Goal: Task Accomplishment & Management: Manage account settings

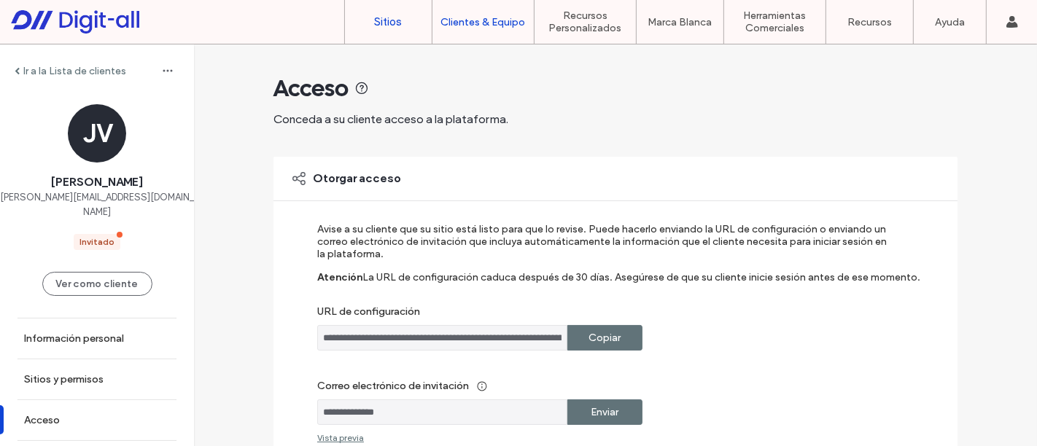
scroll to position [139, 0]
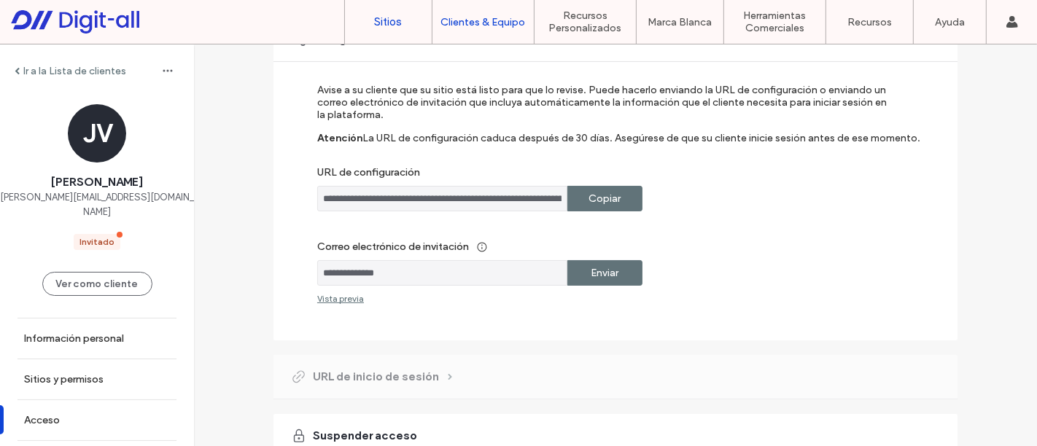
click at [390, 20] on label "Sitios" at bounding box center [389, 21] width 28 height 13
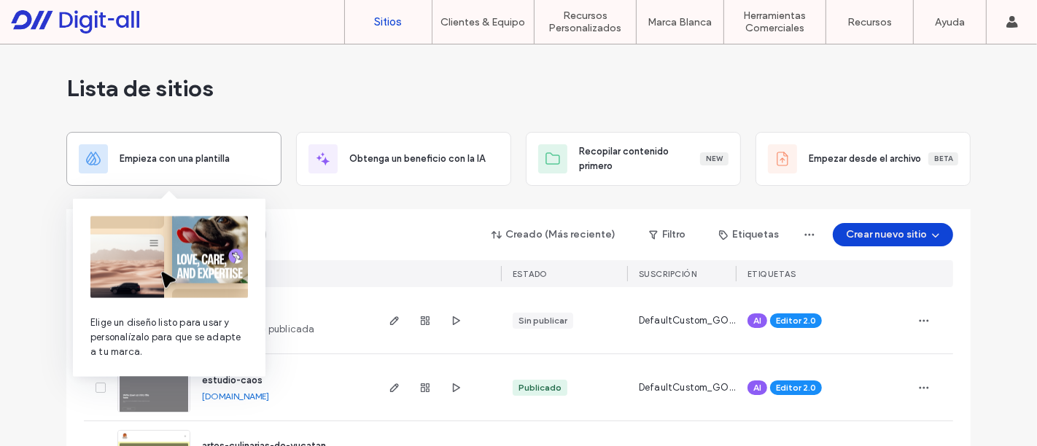
click at [236, 161] on div "Empieza con una plantilla" at bounding box center [194, 159] width 149 height 15
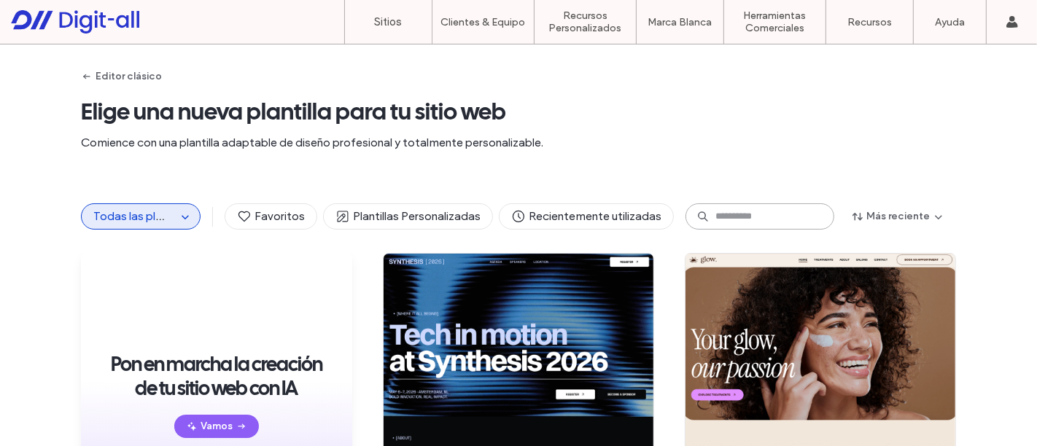
click at [759, 220] on input at bounding box center [759, 216] width 149 height 26
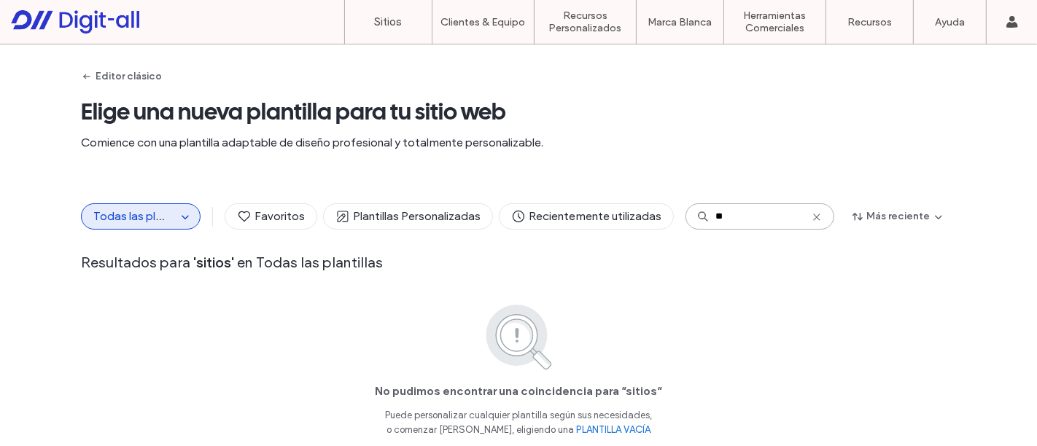
type input "*"
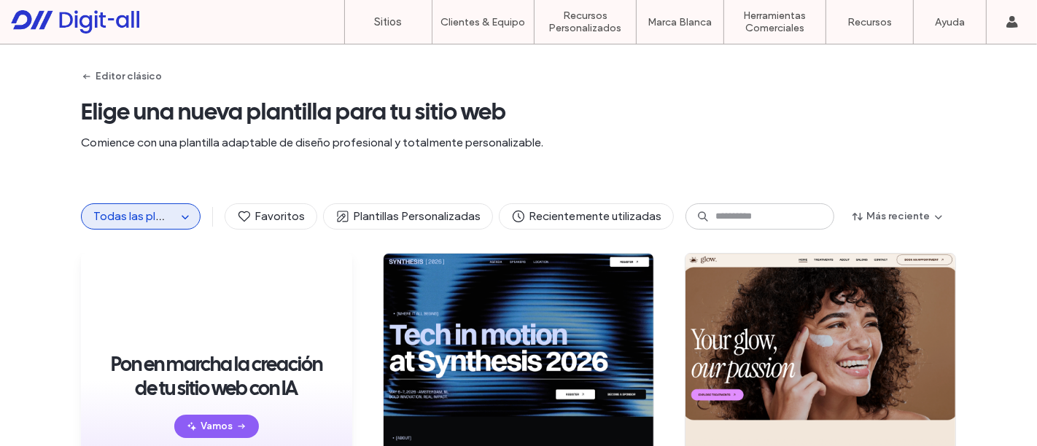
click at [974, 211] on div "Todas las plantillas Favoritos Plantillas Personalizadas Recientemente utilizad…" at bounding box center [518, 216] width 1037 height 73
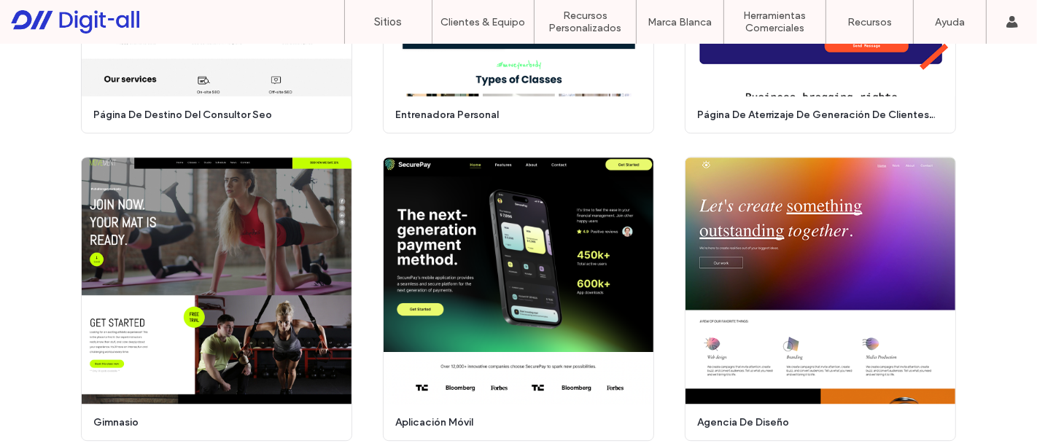
scroll to position [3415, 0]
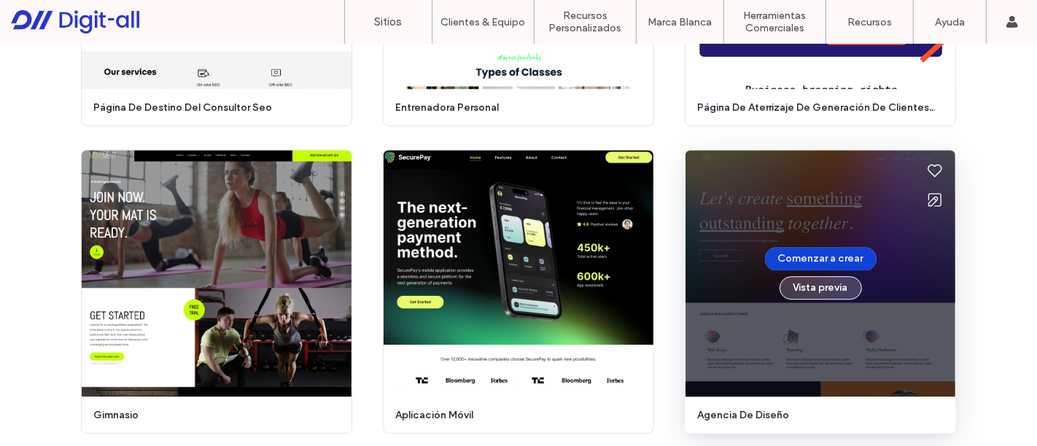
click at [829, 292] on button "Vista previa" at bounding box center [820, 287] width 82 height 23
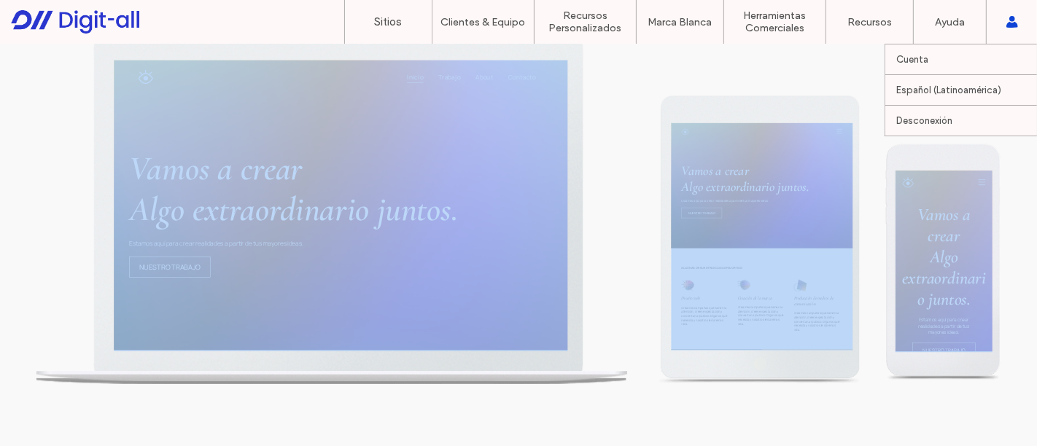
scroll to position [0, 0]
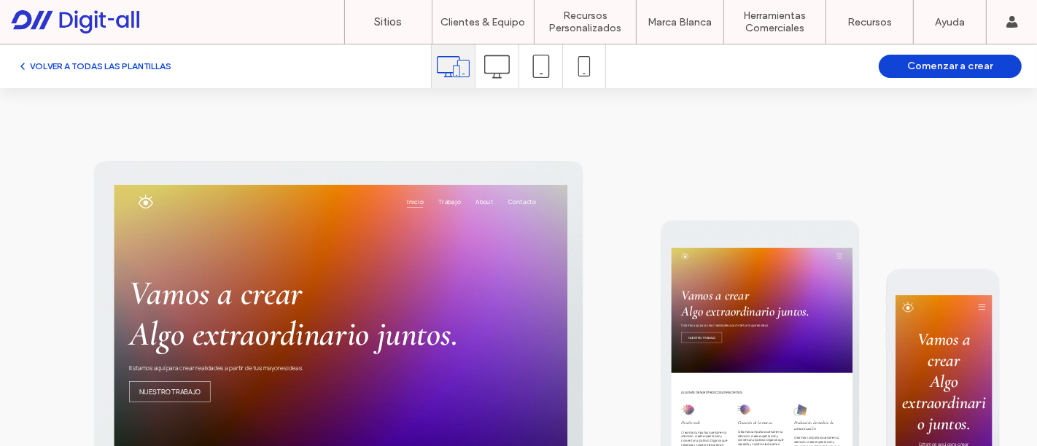
drag, startPoint x: 1018, startPoint y: 241, endPoint x: 996, endPoint y: 241, distance: 21.9
click at [996, 241] on div at bounding box center [518, 329] width 1037 height 483
click at [761, 212] on span "Trabajo" at bounding box center [759, 217] width 42 height 23
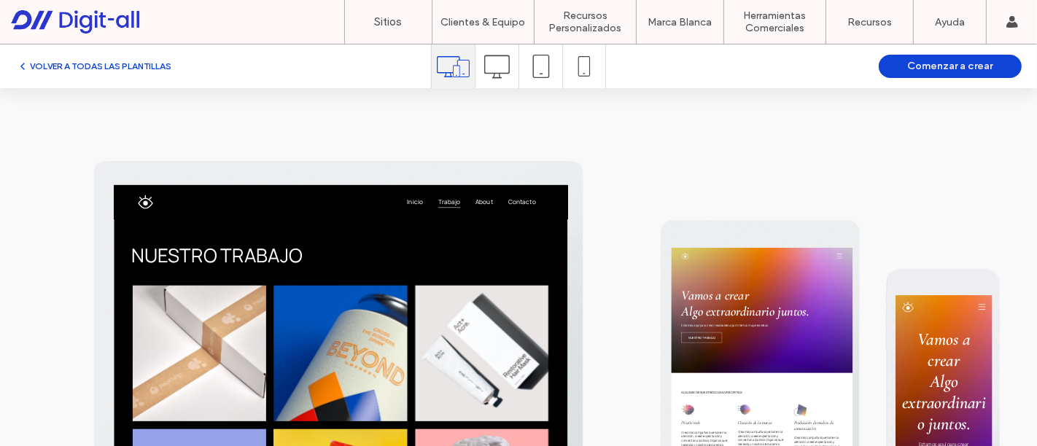
click at [811, 219] on span "About" at bounding box center [828, 217] width 34 height 23
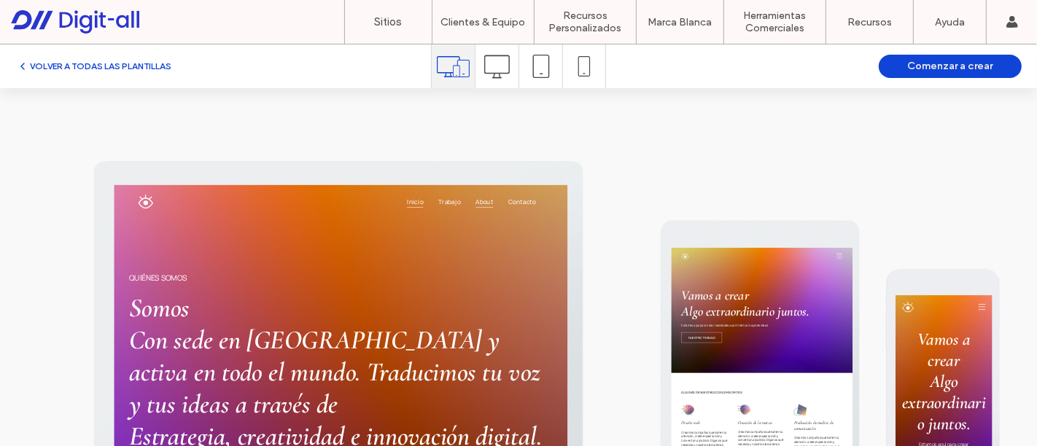
click at [684, 219] on span "Inicio" at bounding box center [693, 217] width 31 height 23
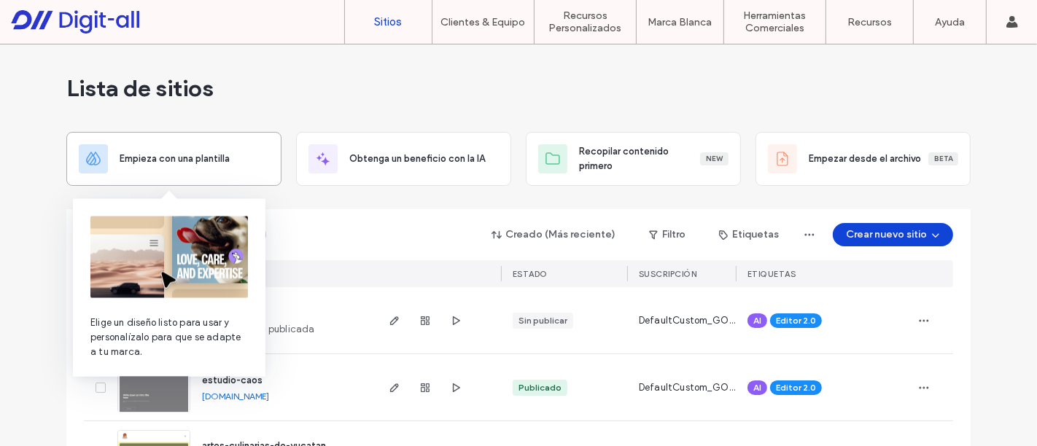
click at [216, 171] on div "Empieza con una plantilla" at bounding box center [174, 158] width 190 height 29
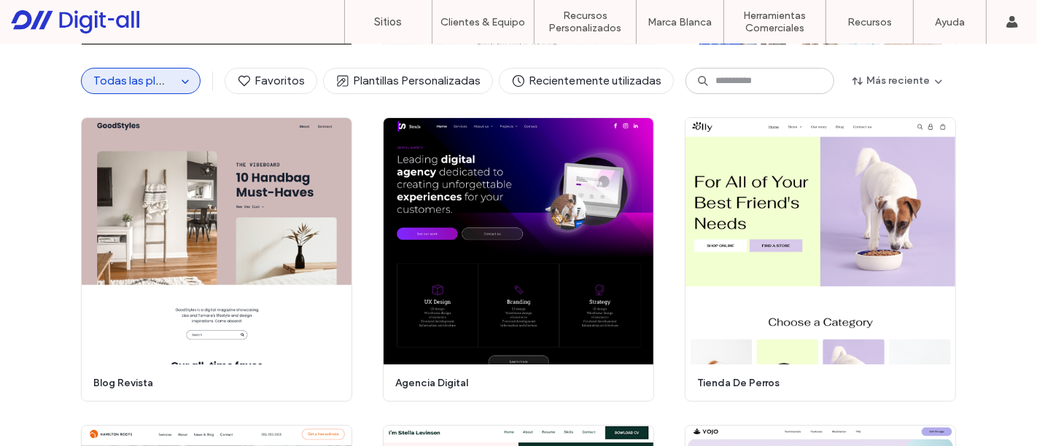
scroll to position [4419, 0]
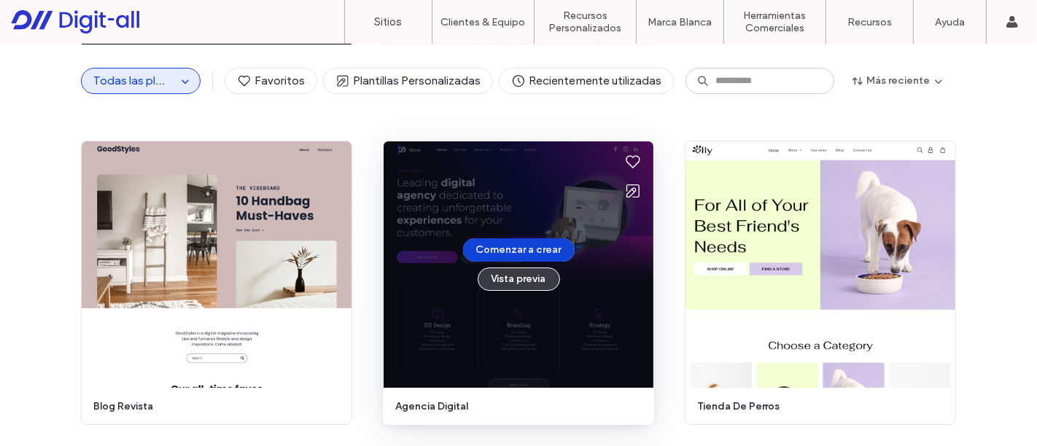
click at [521, 276] on button "Vista previa" at bounding box center [519, 279] width 82 height 23
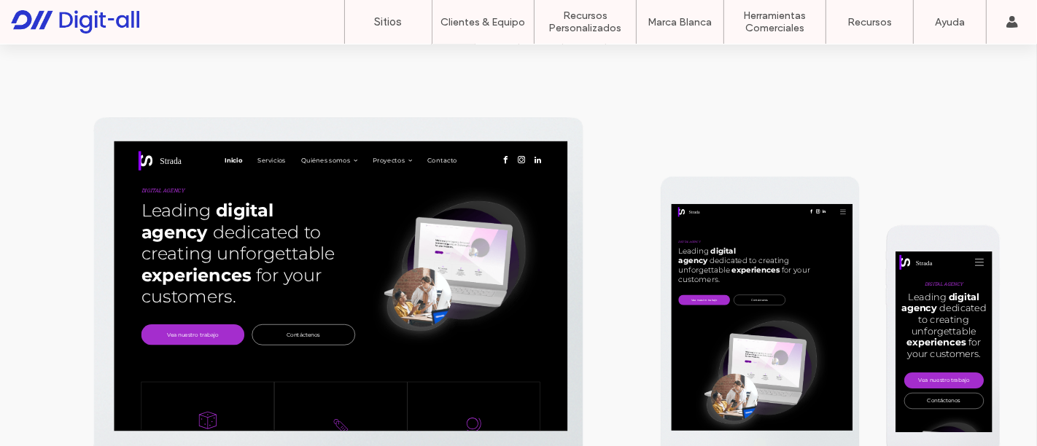
scroll to position [0, 0]
click at [397, 176] on span "Servicios" at bounding box center [418, 178] width 58 height 14
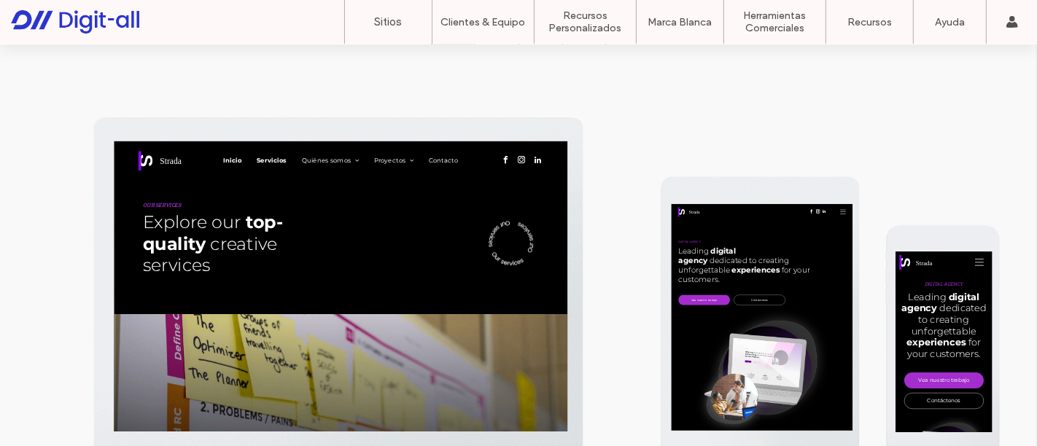
click at [328, 179] on span "Inicio" at bounding box center [341, 178] width 35 height 14
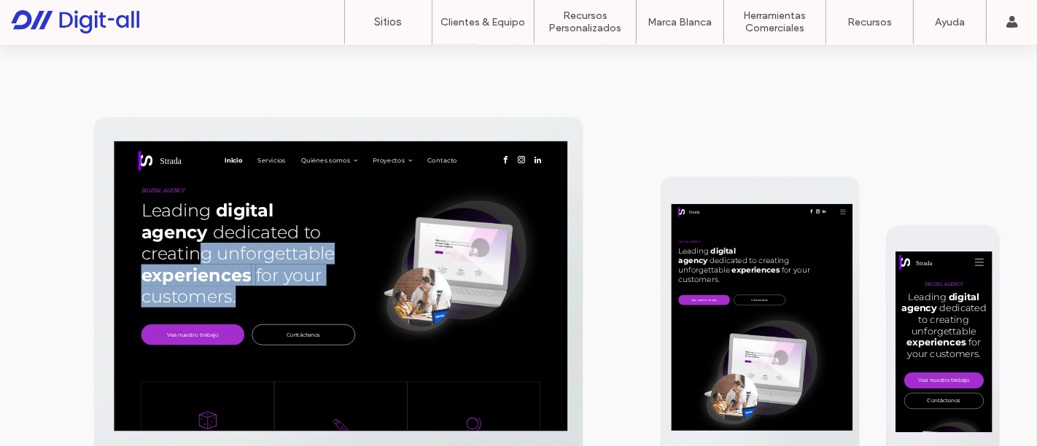
drag, startPoint x: 278, startPoint y: 335, endPoint x: 253, endPoint y: 542, distance: 208.5
click at [253, 445] on div "DIGITAL AGENCY Leading digital agency dedicated to creating unforgettable exper…" at bounding box center [550, 364] width 875 height 447
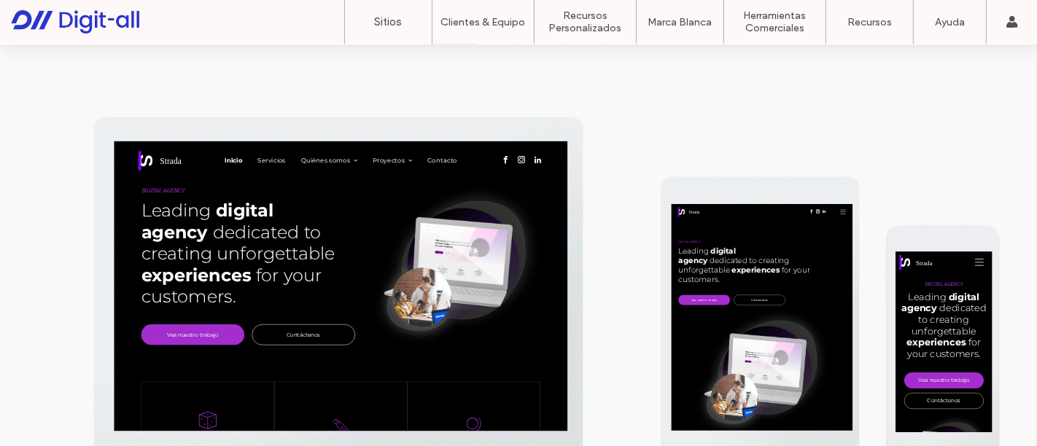
drag, startPoint x: 253, startPoint y: 549, endPoint x: 253, endPoint y: 562, distance: 13.1
click at [253, 445] on div "DIGITAL AGENCY Leading digital agency dedicated to creating unforgettable exper…" at bounding box center [550, 364] width 875 height 447
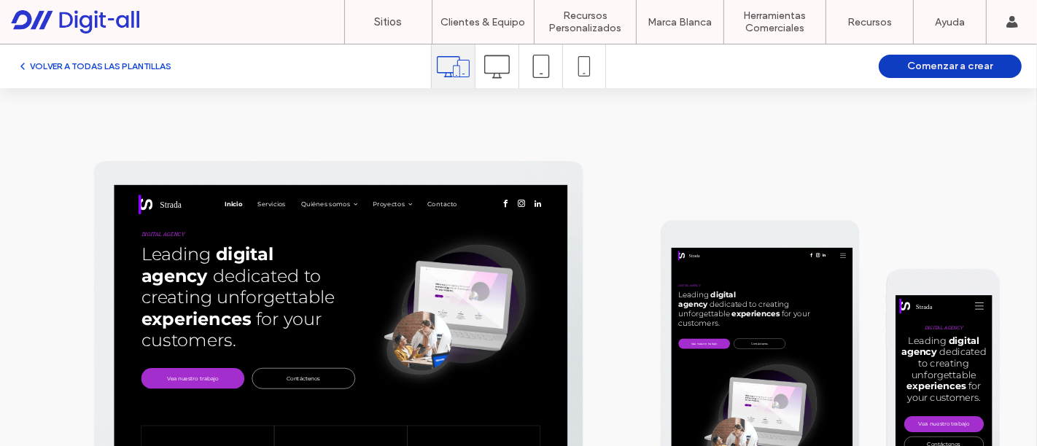
click at [962, 69] on button "Comenzar a crear" at bounding box center [949, 66] width 143 height 23
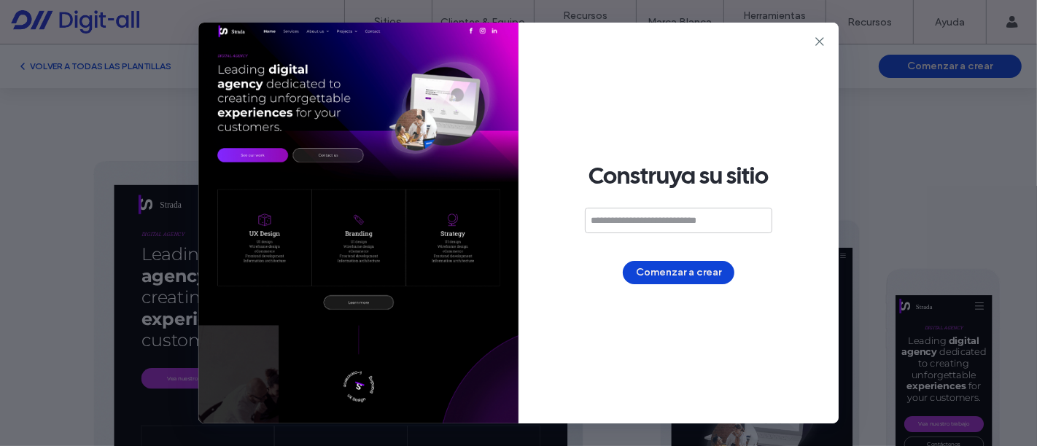
click at [693, 214] on input at bounding box center [678, 221] width 187 height 26
click at [593, 220] on input "********" at bounding box center [678, 221] width 187 height 26
type input "**********"
click at [656, 273] on button "Comenzar a crear" at bounding box center [679, 272] width 112 height 23
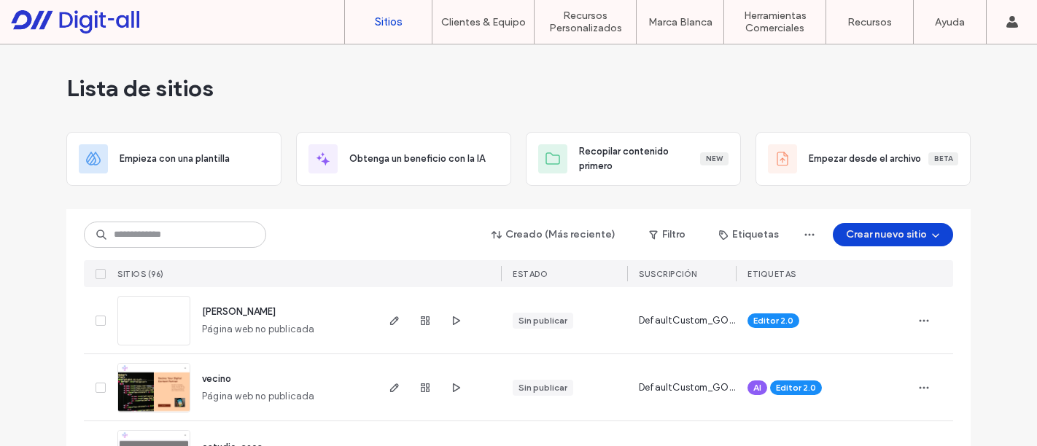
click at [510, 68] on link "Administración de Clientes" at bounding box center [513, 59] width 141 height 30
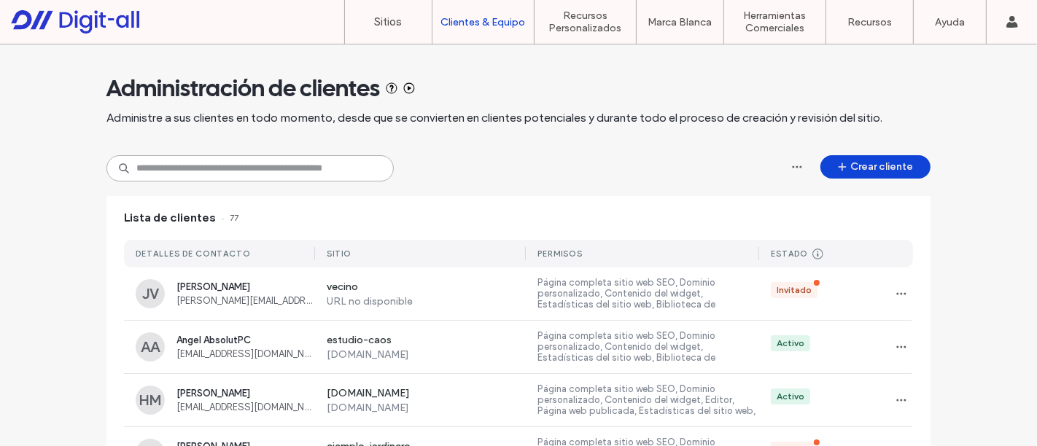
click at [332, 157] on input at bounding box center [249, 168] width 287 height 26
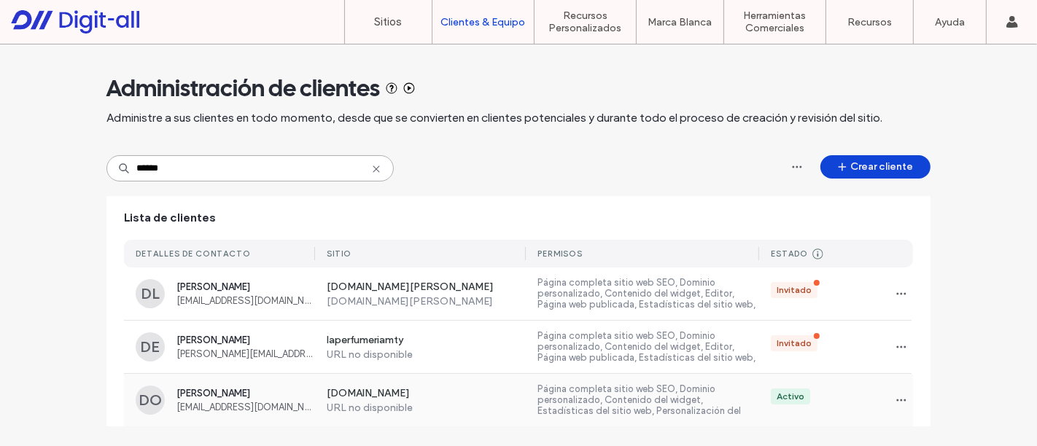
type input "******"
click at [294, 395] on span "Daniel Ortiz" at bounding box center [245, 393] width 139 height 11
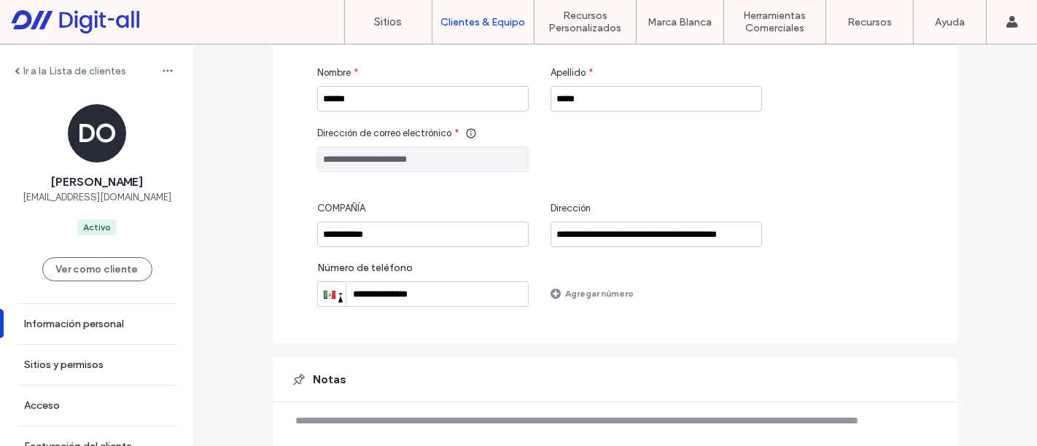
scroll to position [231, 0]
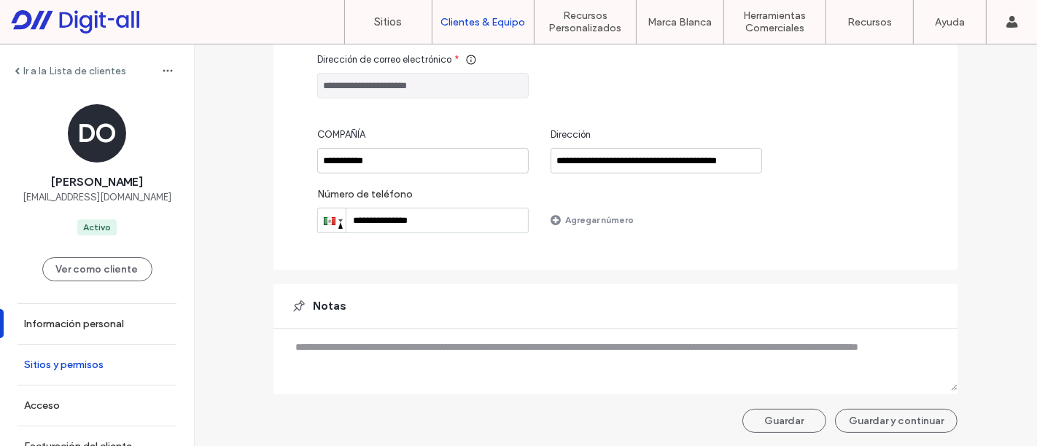
click at [85, 355] on link "Sitios y permisos" at bounding box center [97, 365] width 194 height 40
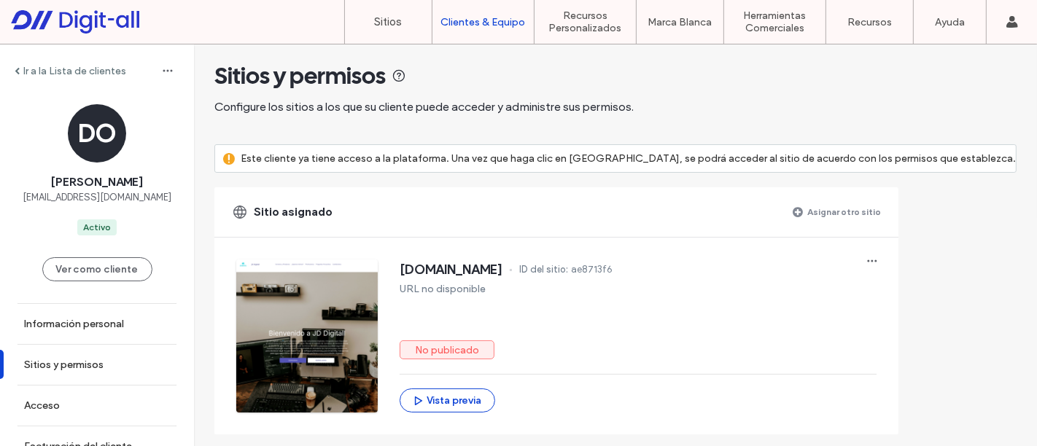
scroll to position [7, 0]
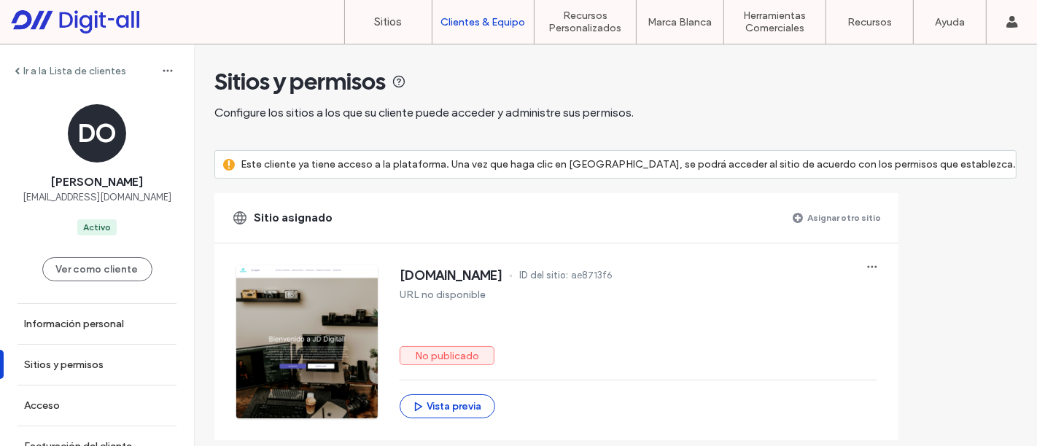
click at [873, 217] on label "Asignar otro sitio" at bounding box center [844, 218] width 74 height 26
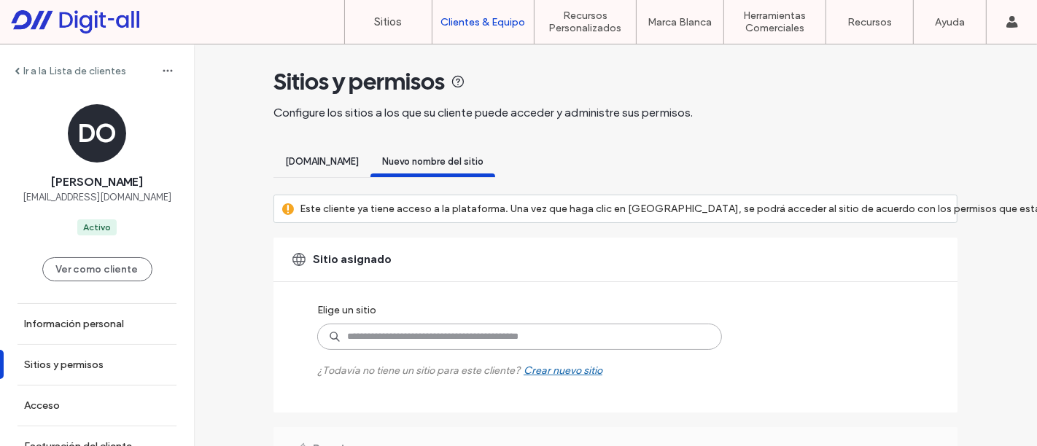
click at [520, 340] on input at bounding box center [519, 337] width 405 height 26
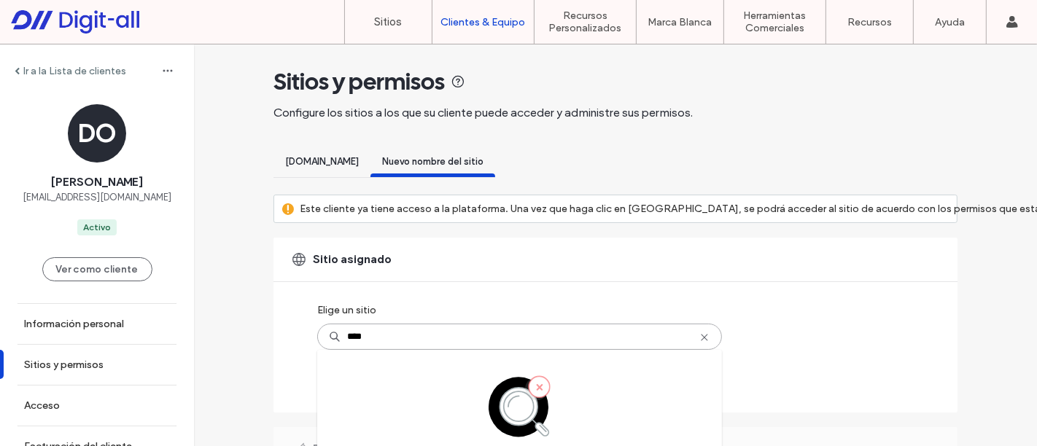
type input "*****"
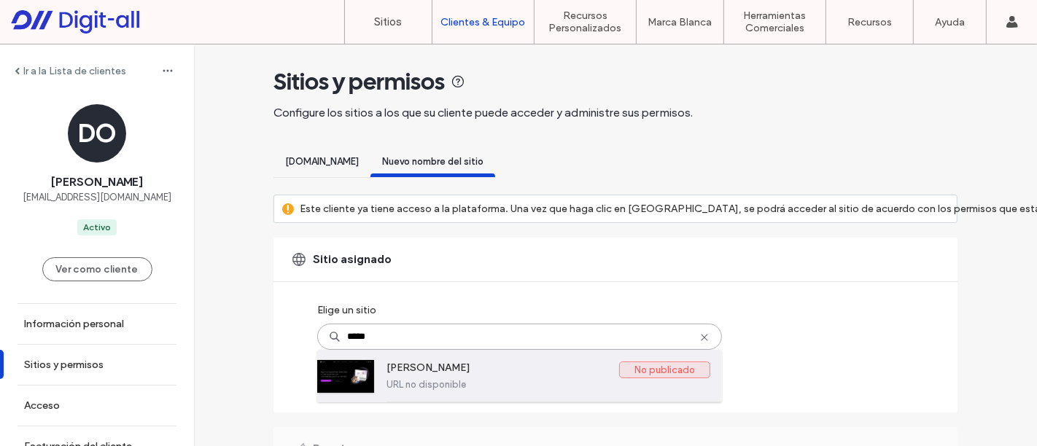
click at [485, 370] on label "jorge-daniel-ortiz-sabido" at bounding box center [502, 370] width 233 height 17
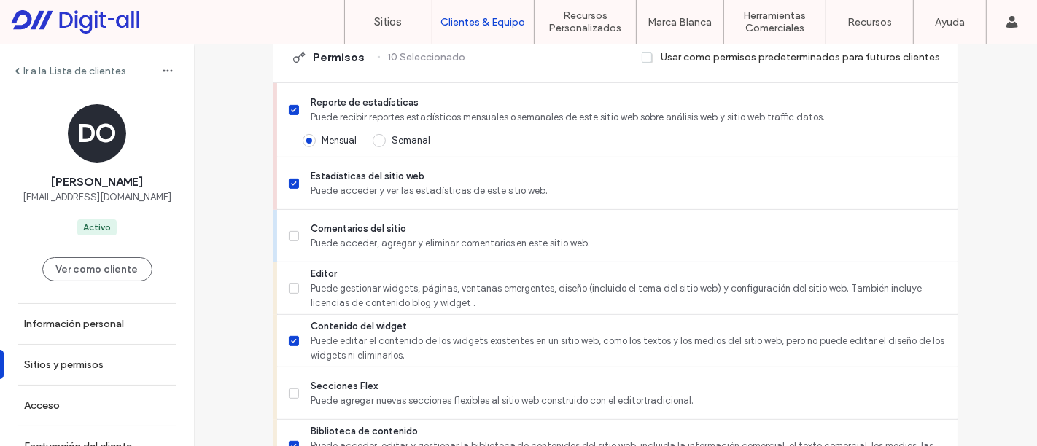
scroll to position [468, 0]
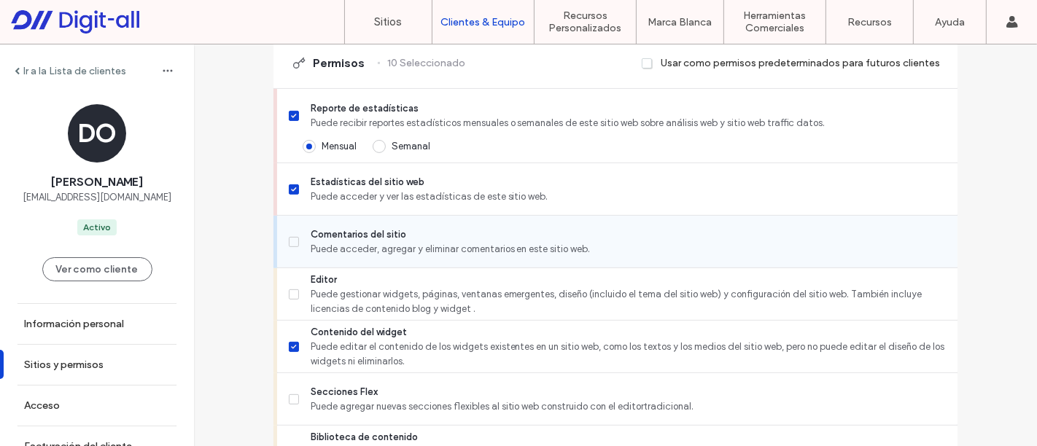
click at [289, 237] on span at bounding box center [294, 242] width 10 height 10
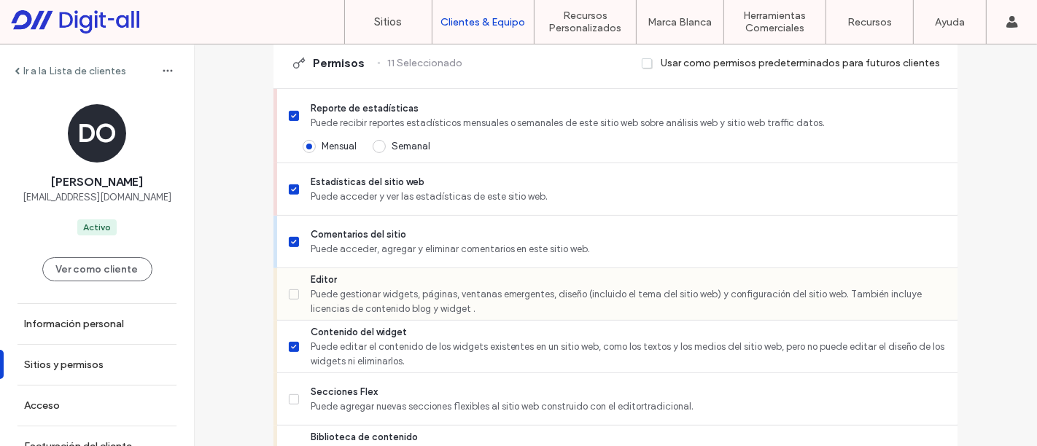
click at [292, 292] on span at bounding box center [294, 294] width 10 height 10
click at [295, 390] on label "Secciones Flex Puede agregar nuevas secciones flexibles al sitio web construido…" at bounding box center [617, 399] width 657 height 29
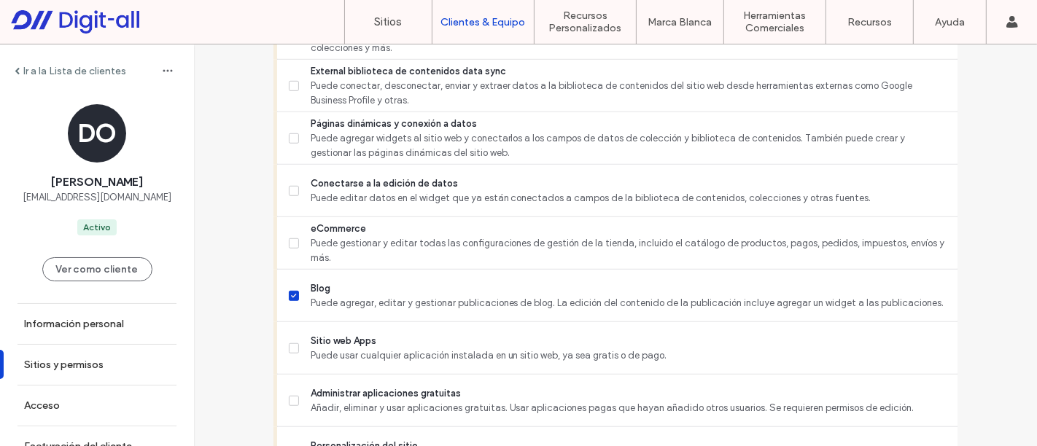
scroll to position [894, 0]
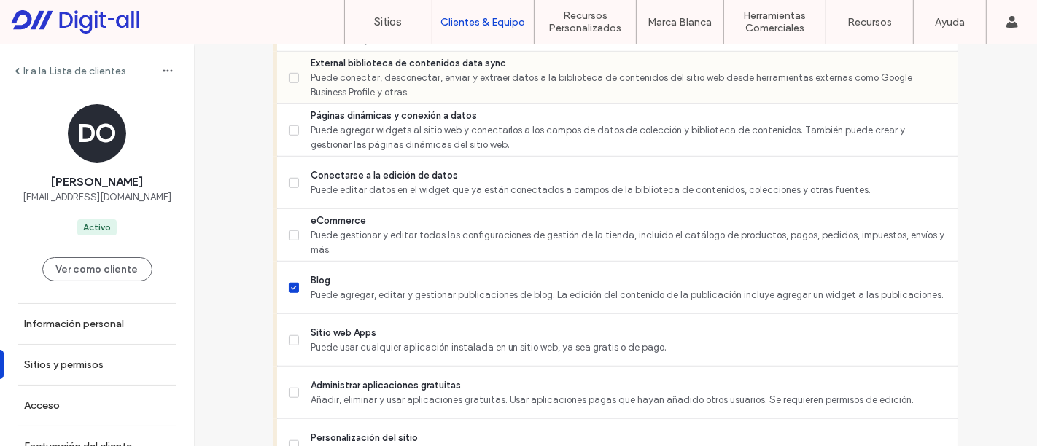
click at [321, 80] on span "Puede conectar, desconectar, enviar y extraer datos a la biblioteca de contenid…" at bounding box center [628, 85] width 635 height 29
click at [335, 141] on span "Puede agregar widgets al sitio web y conectarlos a los campos de datos de colec…" at bounding box center [628, 137] width 635 height 29
click at [330, 338] on span "Sitio web Apps" at bounding box center [628, 333] width 635 height 15
click at [357, 378] on span "Administrar aplicaciones gratuitas" at bounding box center [628, 385] width 635 height 15
click at [394, 438] on span "Personalización del sitio" at bounding box center [628, 438] width 635 height 15
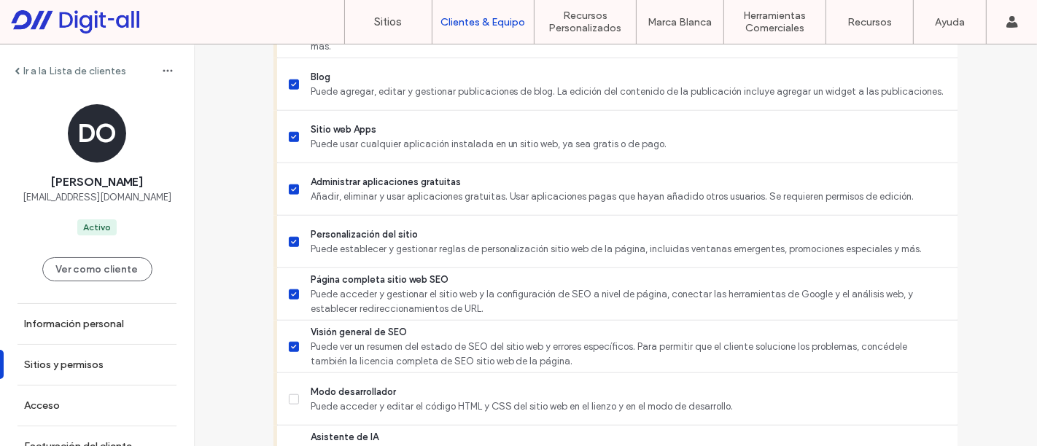
scroll to position [1123, 0]
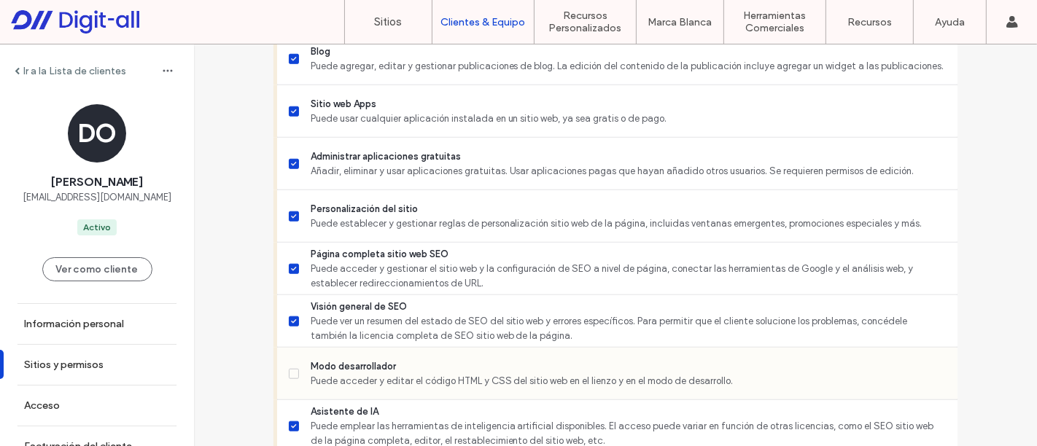
click at [461, 376] on span "Puede acceder y editar el código HTML y CSS del sitio web en el lienzo y en el …" at bounding box center [628, 381] width 635 height 15
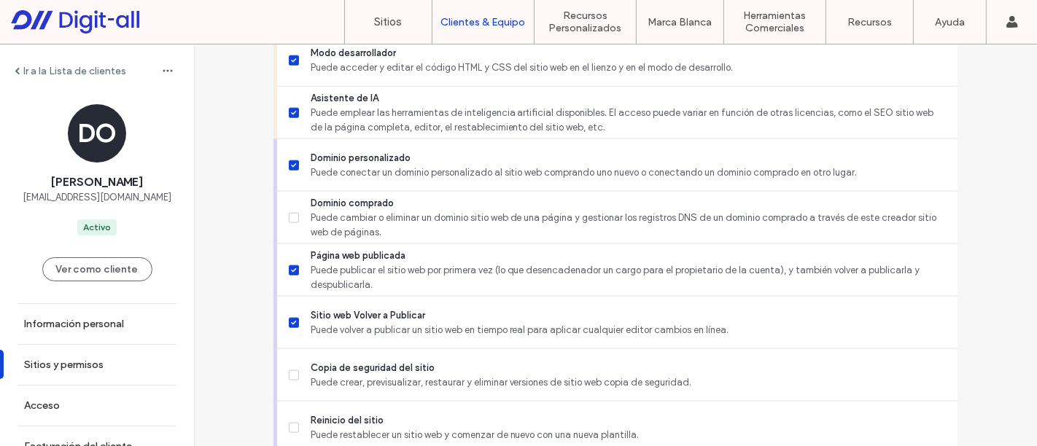
scroll to position [1495, 0]
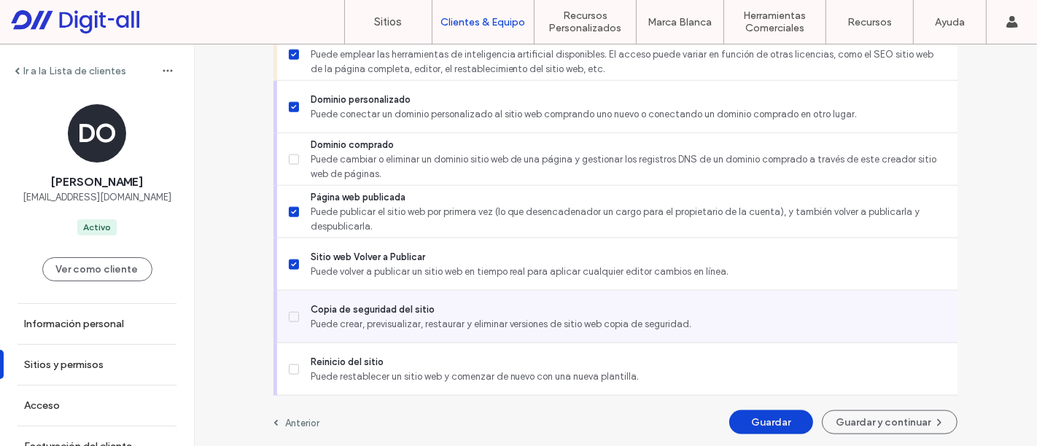
click at [496, 321] on span "Puede crear, previsualizar, restaurar y eliminar versiones de sitio web copia d…" at bounding box center [628, 324] width 635 height 15
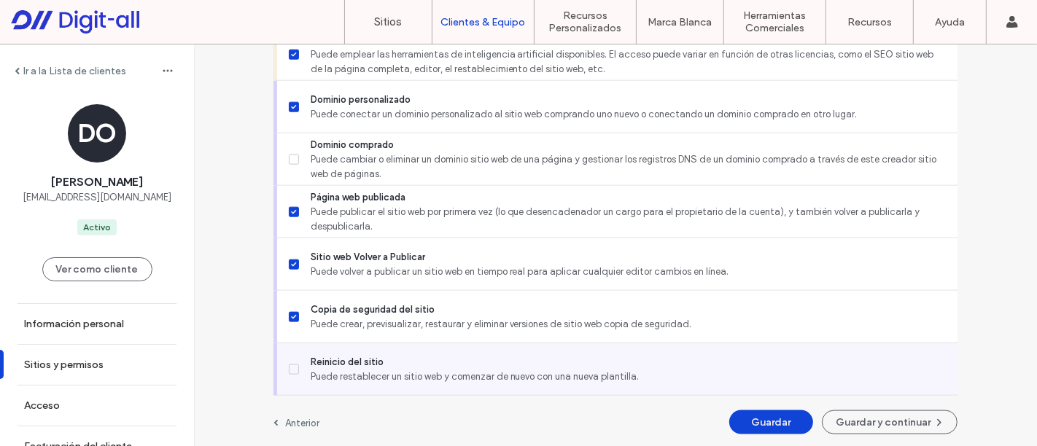
click at [480, 343] on div "Reinicio del sitio Puede restablecer un sitio web y comenzar de nuevo con una n…" at bounding box center [623, 369] width 669 height 52
click at [537, 358] on span "Reinicio del sitio" at bounding box center [628, 362] width 635 height 15
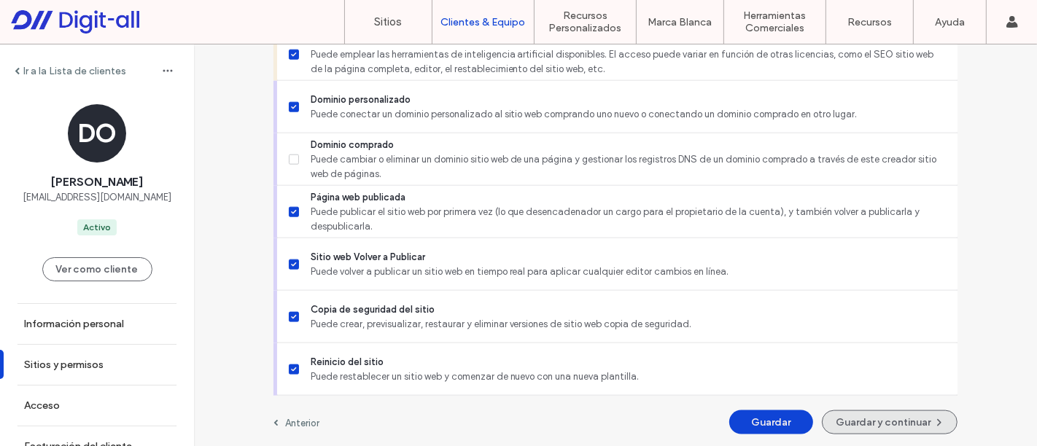
click at [873, 422] on button "Guardar y continuar" at bounding box center [890, 422] width 136 height 24
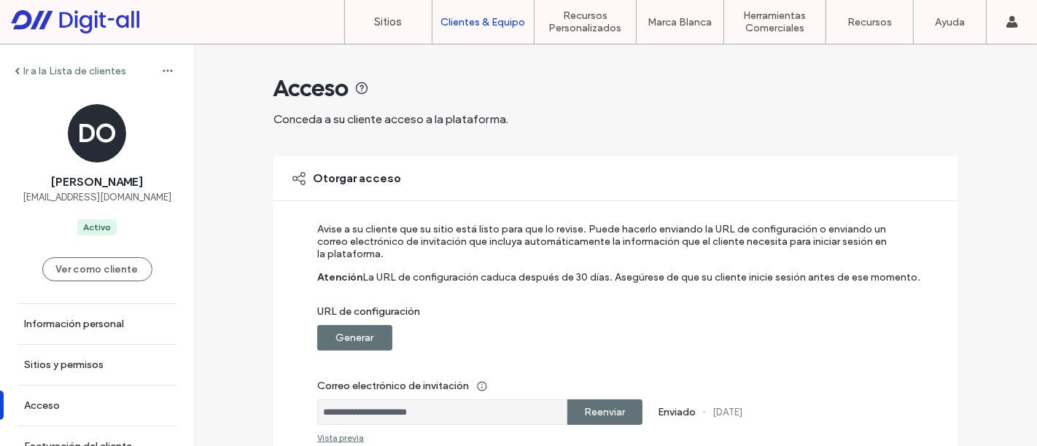
click at [360, 330] on label "Generar" at bounding box center [355, 337] width 38 height 27
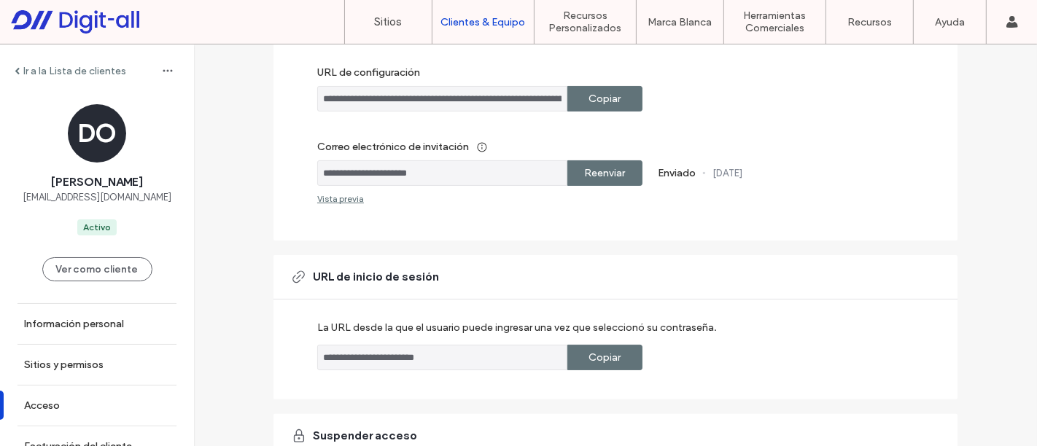
scroll to position [231, 0]
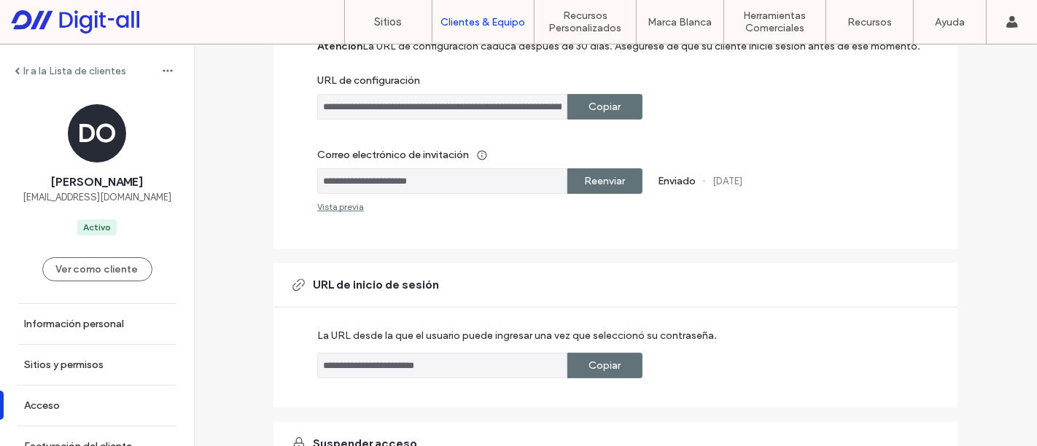
click at [604, 104] on label "Copiar" at bounding box center [605, 106] width 32 height 27
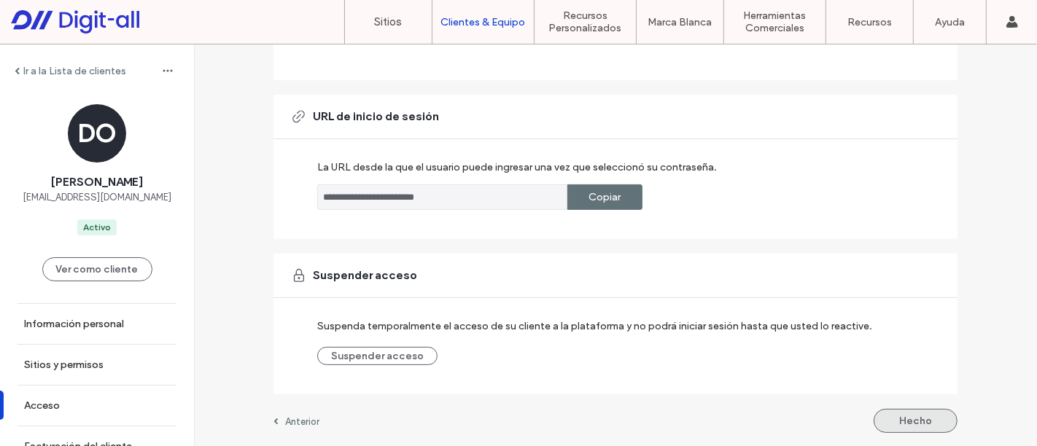
click at [931, 420] on button "Hecho" at bounding box center [915, 421] width 84 height 24
